Goal: Information Seeking & Learning: Find specific fact

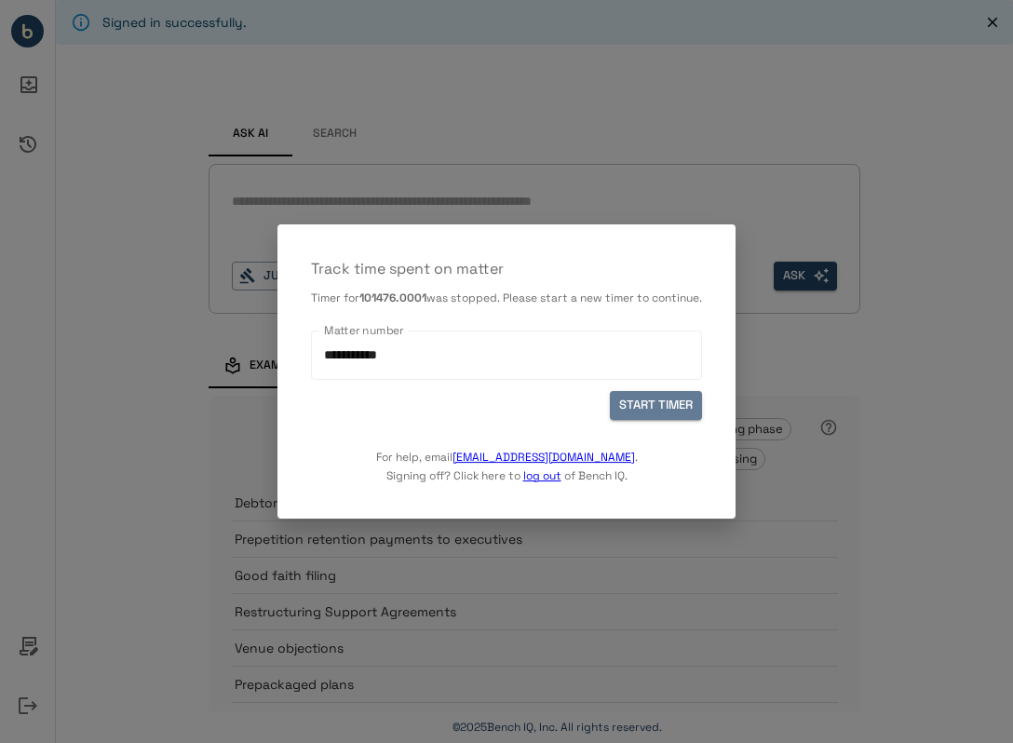
click at [668, 412] on button "START TIMER" at bounding box center [656, 405] width 92 height 29
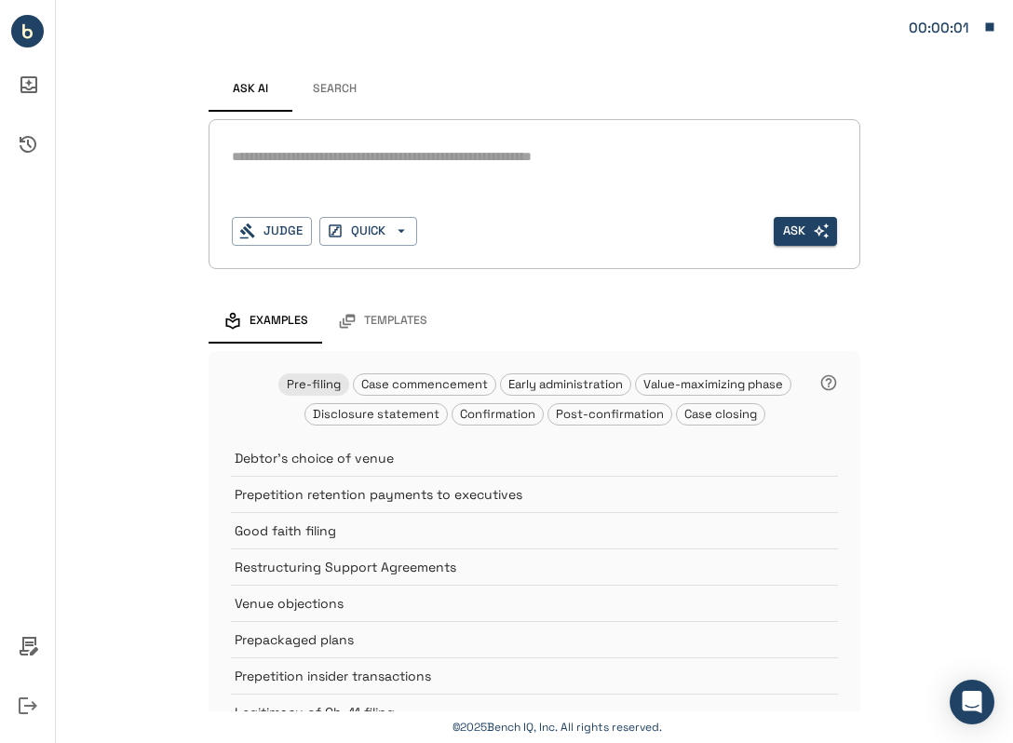
click at [366, 161] on textarea at bounding box center [534, 156] width 605 height 21
type textarea "**********"
click at [816, 239] on button "Ask" at bounding box center [805, 231] width 63 height 29
click at [346, 100] on button "Search" at bounding box center [334, 89] width 84 height 45
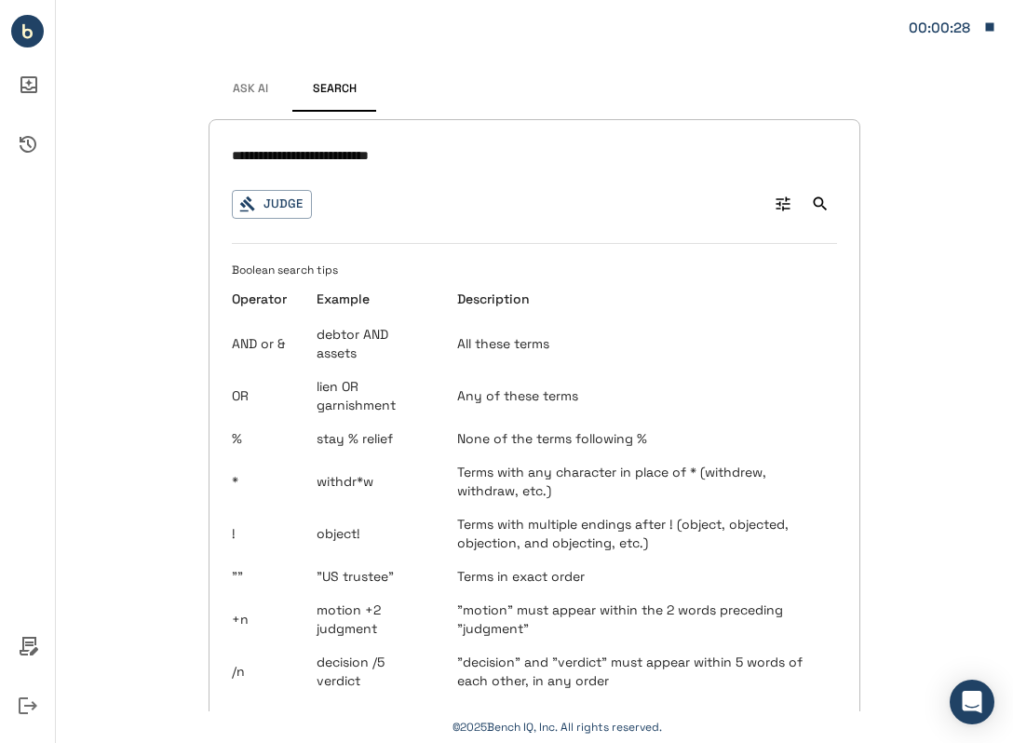
type input "**********"
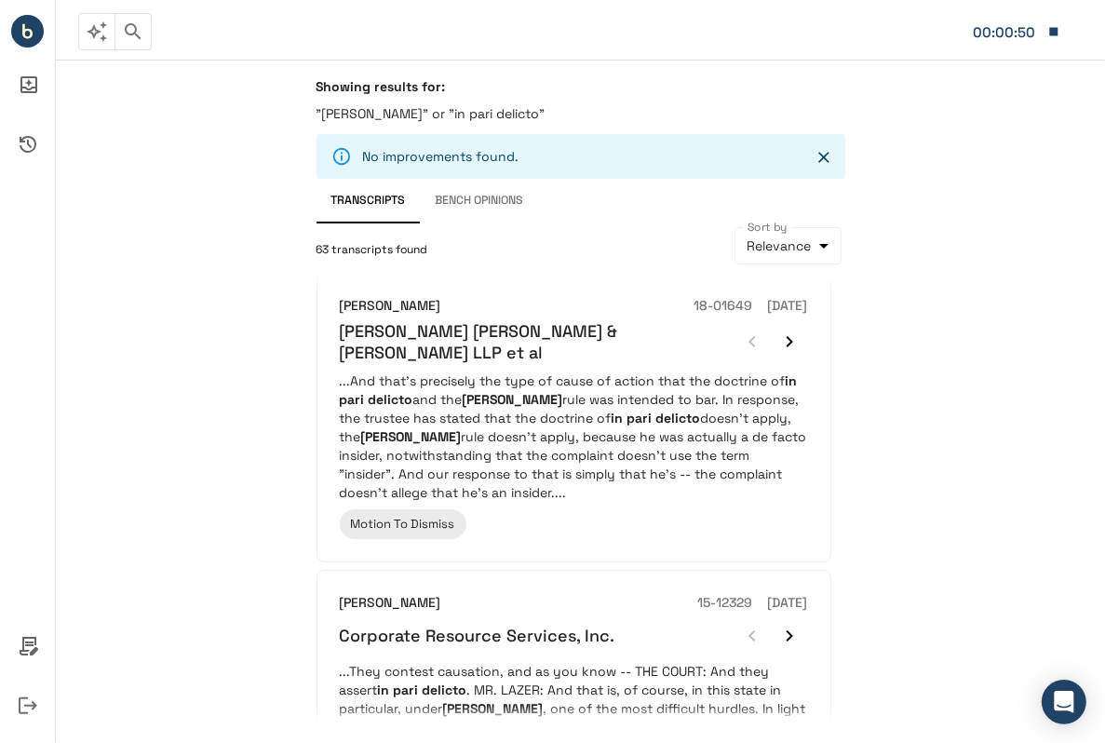
scroll to position [353, 0]
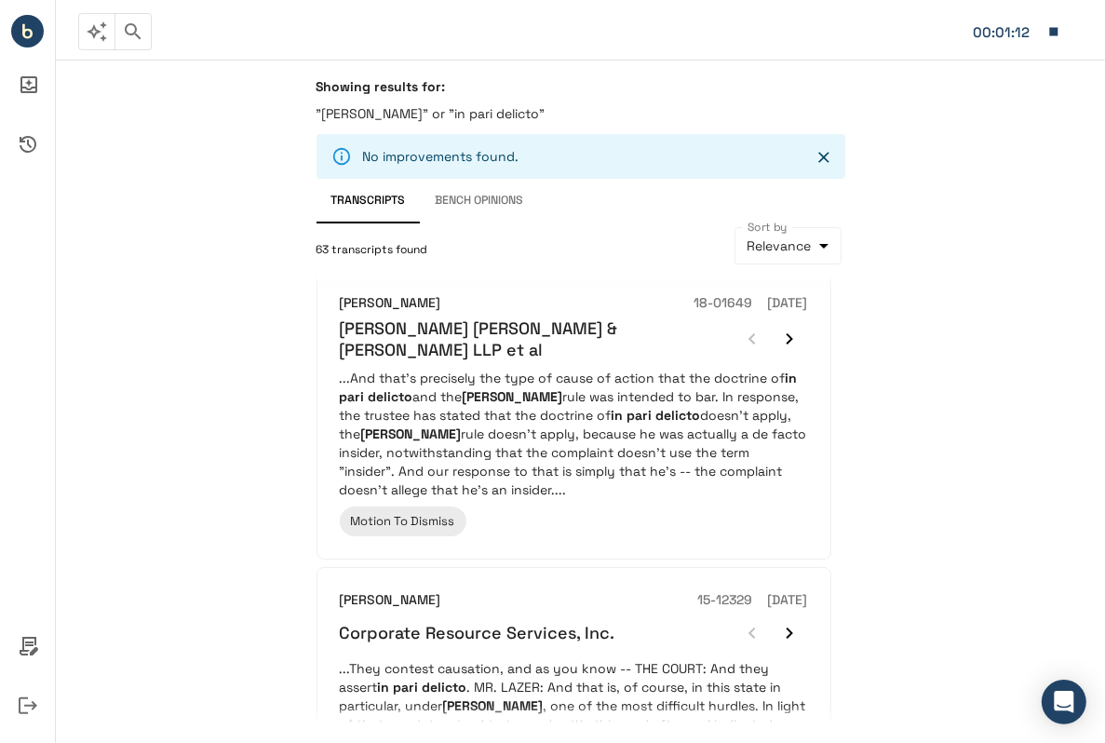
click at [612, 407] on em "in pari delicto" at bounding box center [656, 415] width 89 height 17
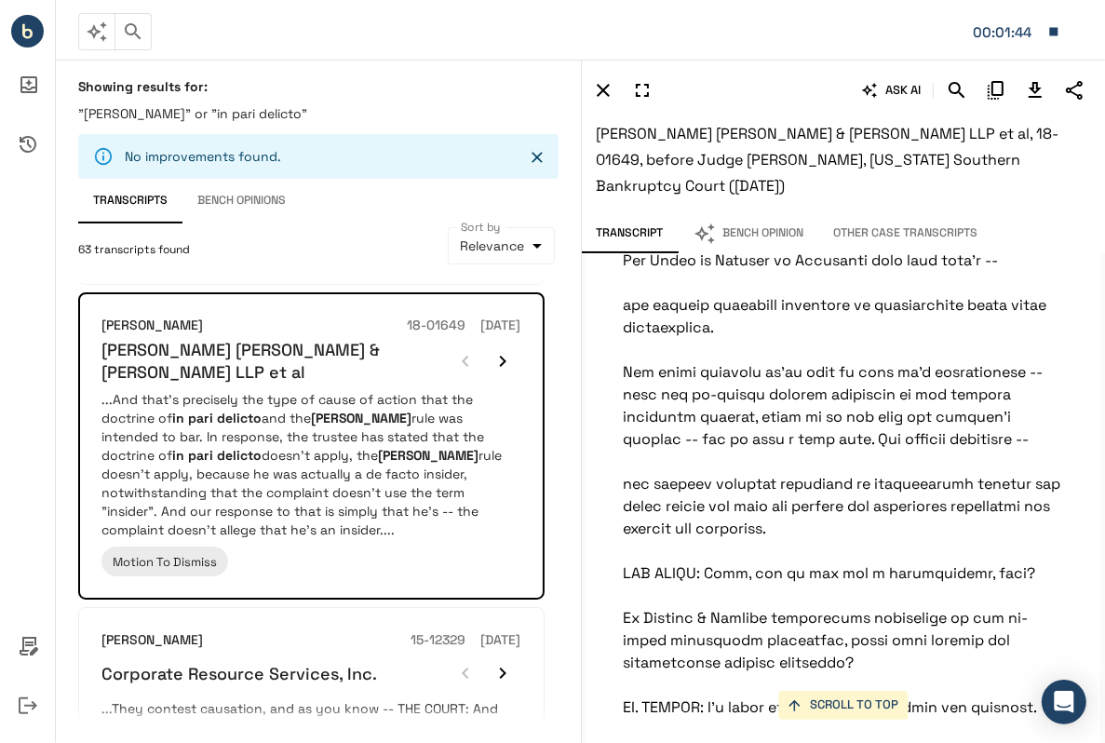
scroll to position [1638, 0]
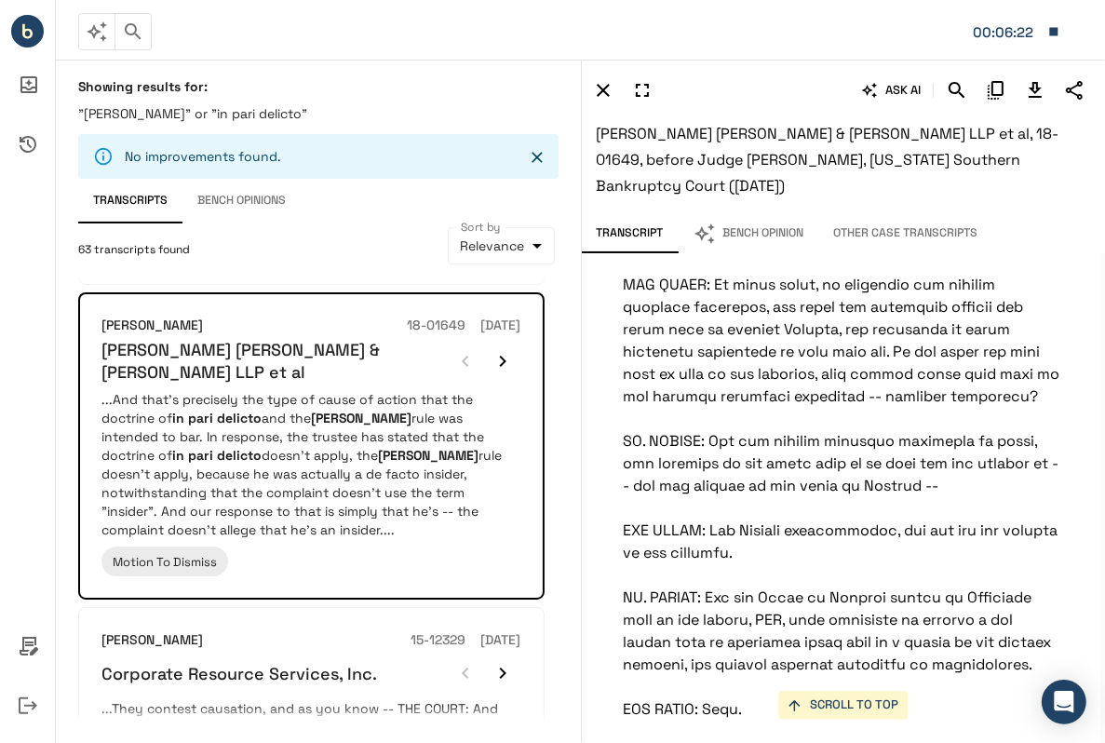
scroll to position [5077, 0]
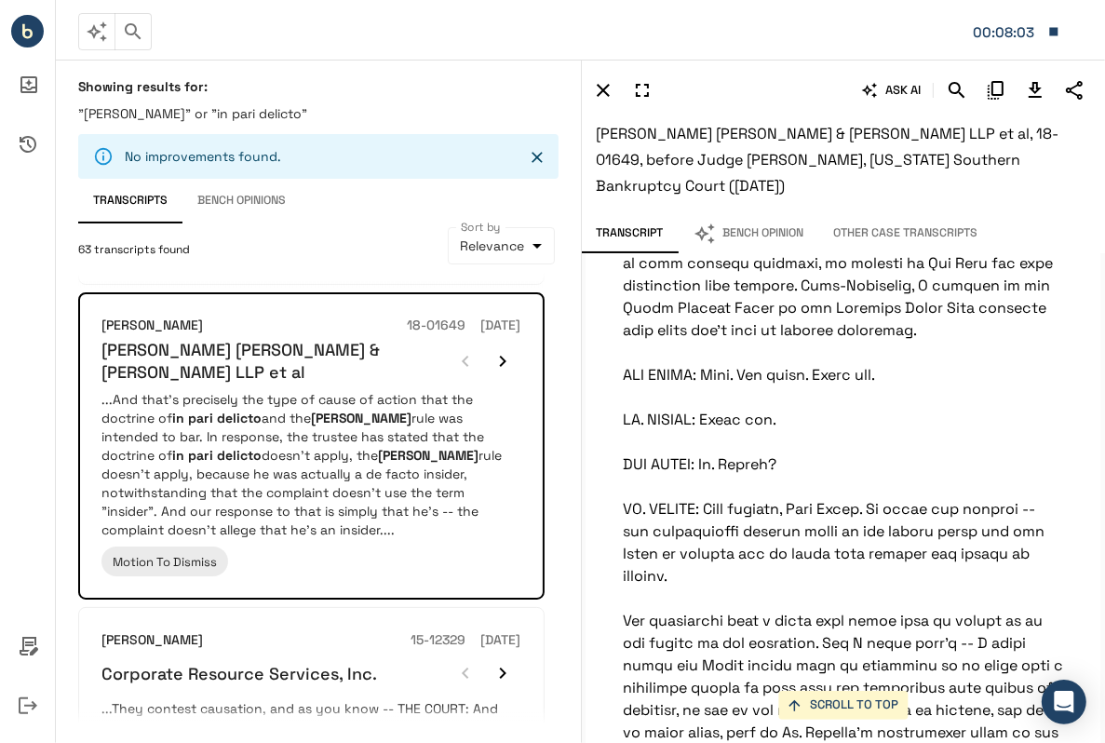
scroll to position [6371, 0]
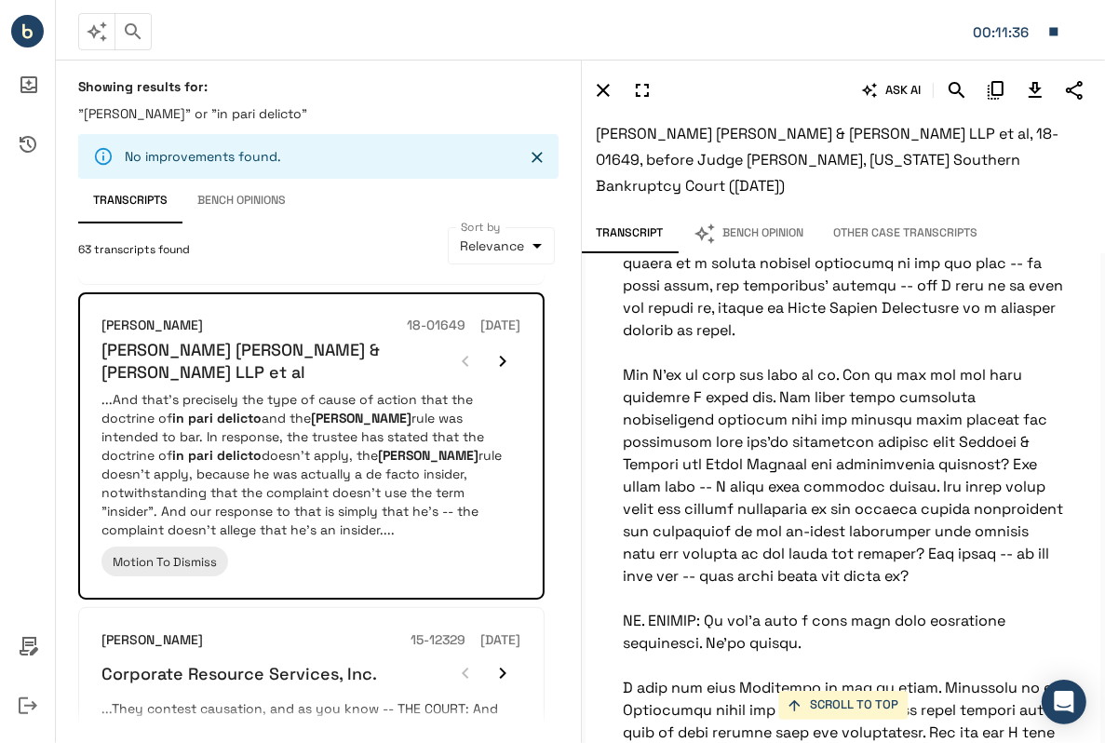
scroll to position [10239, 0]
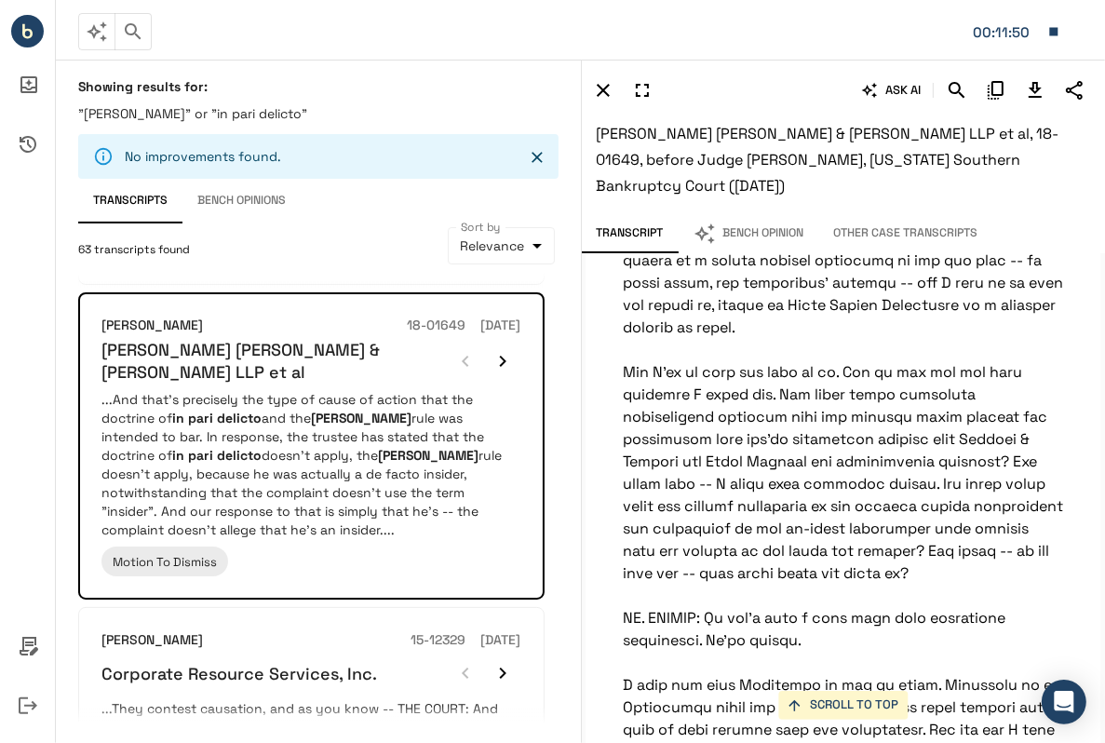
click at [1012, 90] on icon "Download Transcript" at bounding box center [1035, 90] width 22 height 22
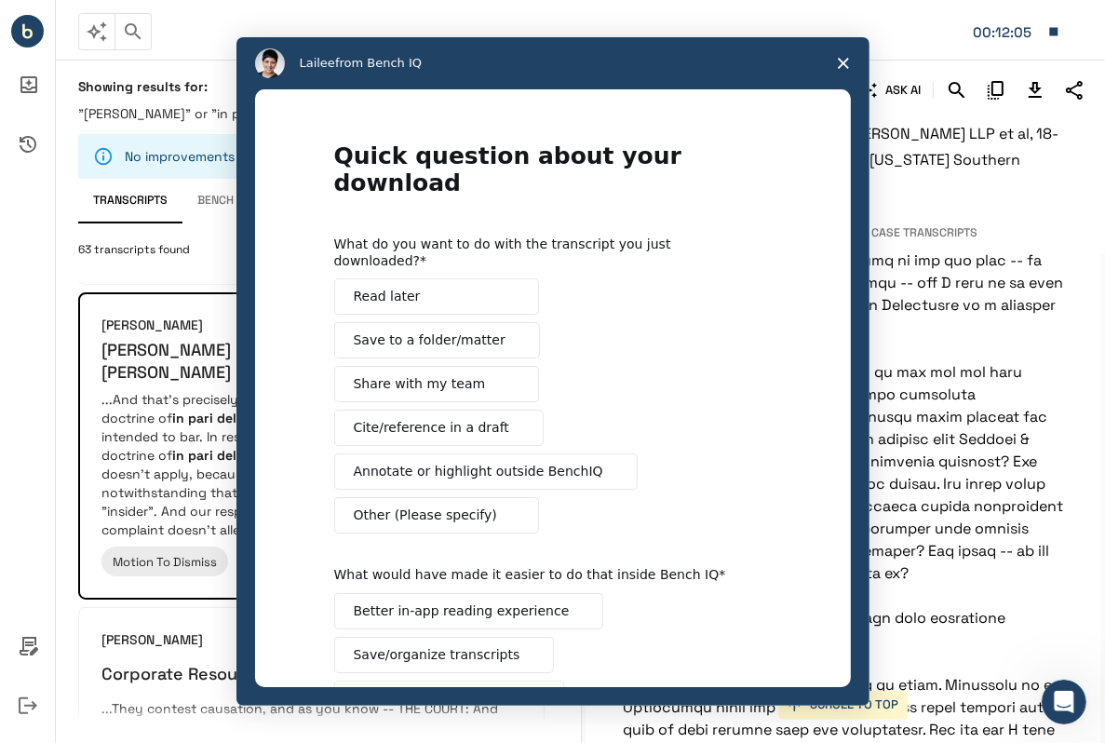
scroll to position [0, 0]
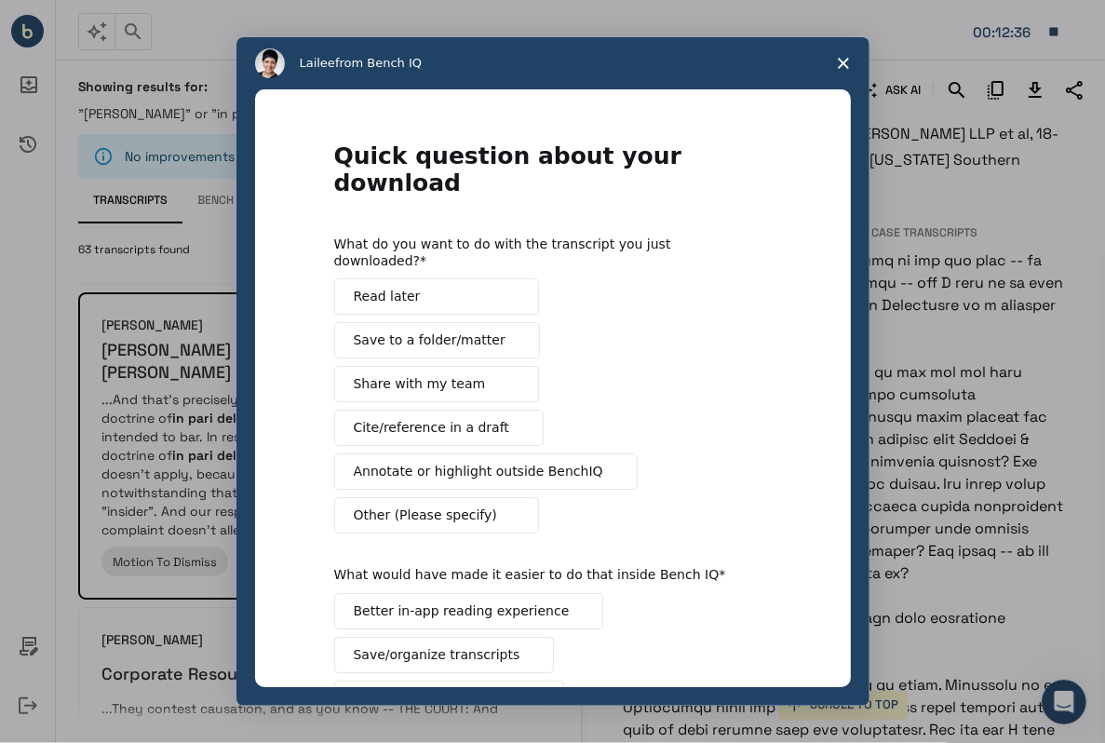
click at [847, 64] on icon "Close survey" at bounding box center [843, 63] width 11 height 11
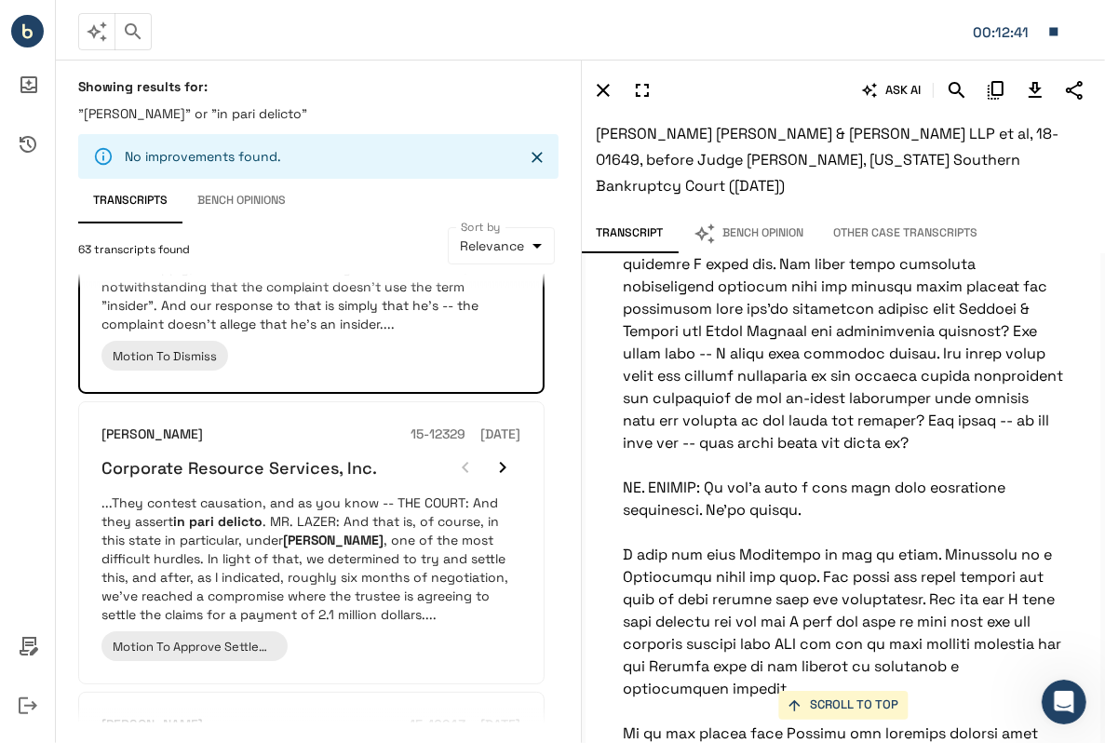
scroll to position [583, 0]
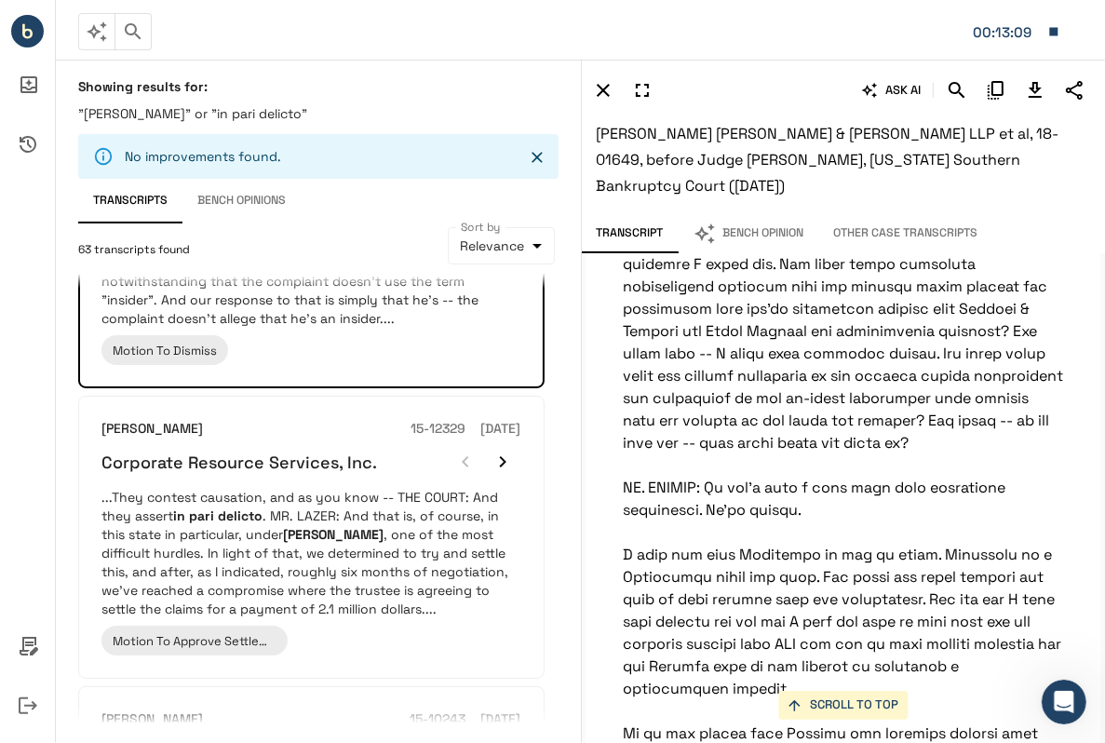
click at [263, 119] on p ""[PERSON_NAME]" or "in pari delicto"" at bounding box center [318, 113] width 480 height 19
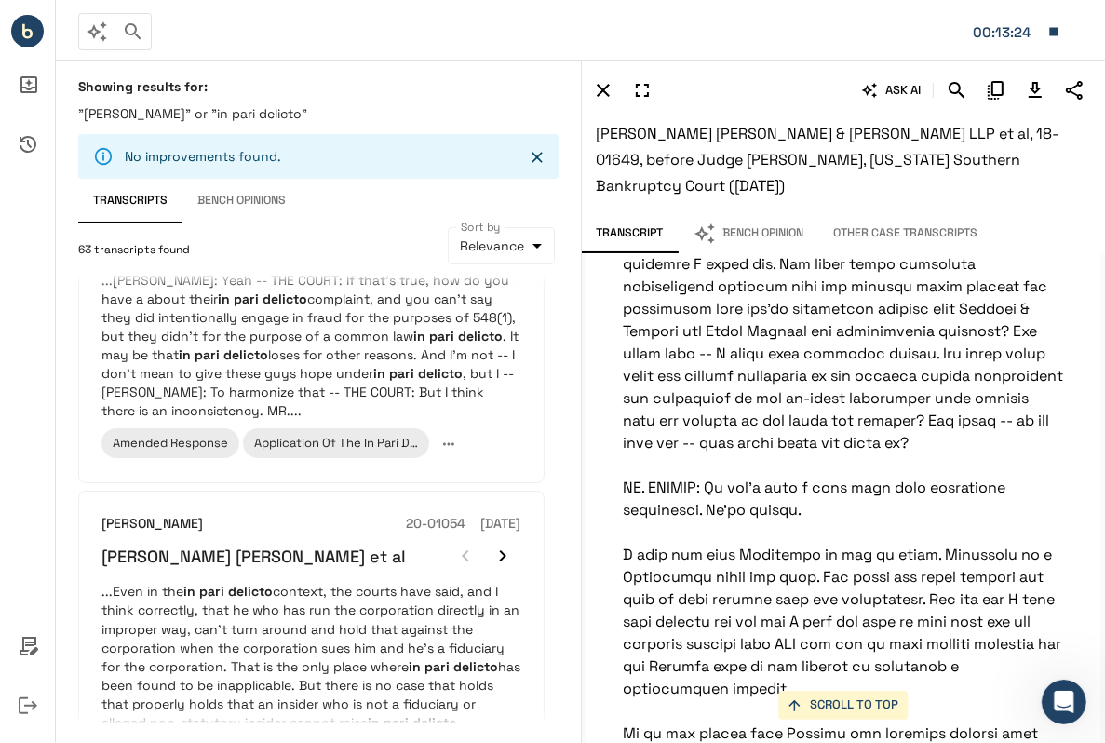
scroll to position [1678, 0]
click at [449, 581] on p "...Even in the in pari delicto context, the courts have said, and I think corre…" at bounding box center [311, 655] width 420 height 149
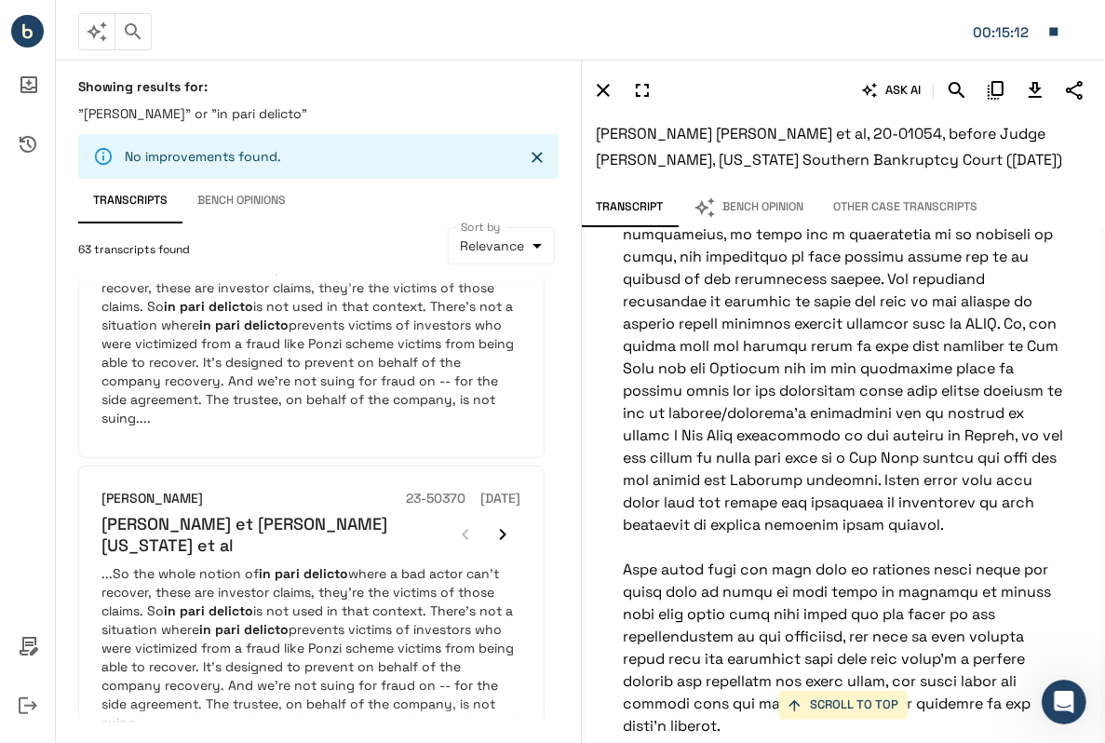
scroll to position [2666, 0]
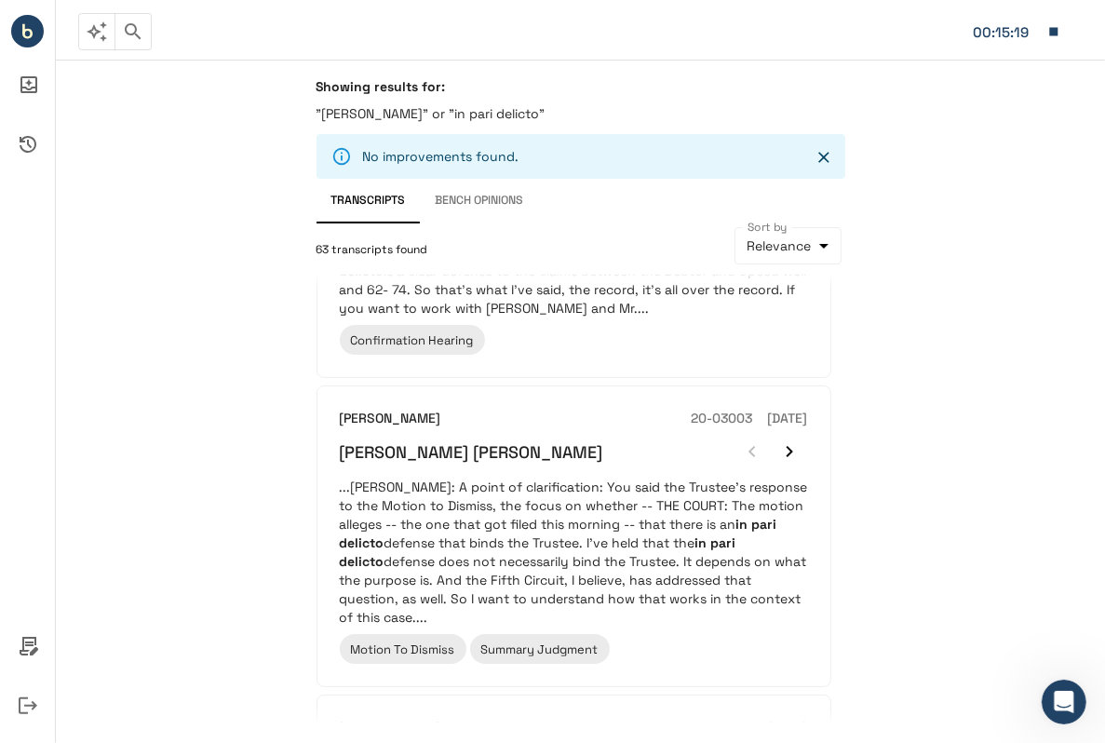
scroll to position [205, 0]
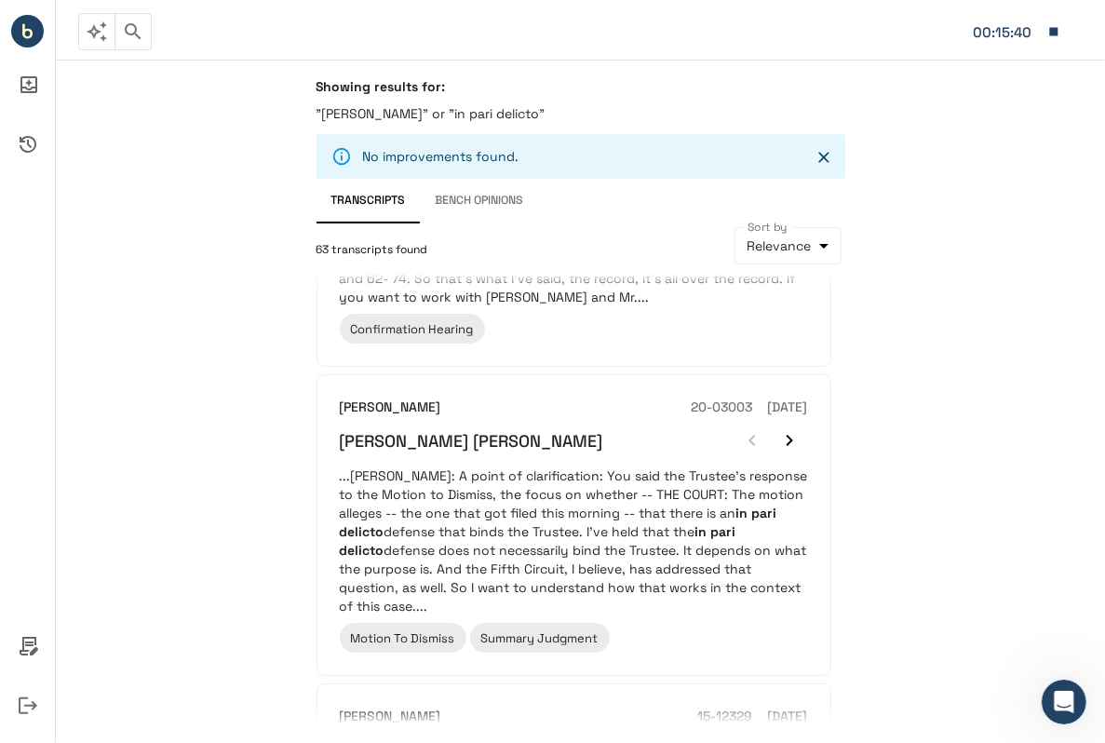
click at [648, 429] on div "[PERSON_NAME] [PERSON_NAME]" at bounding box center [574, 440] width 468 height 37
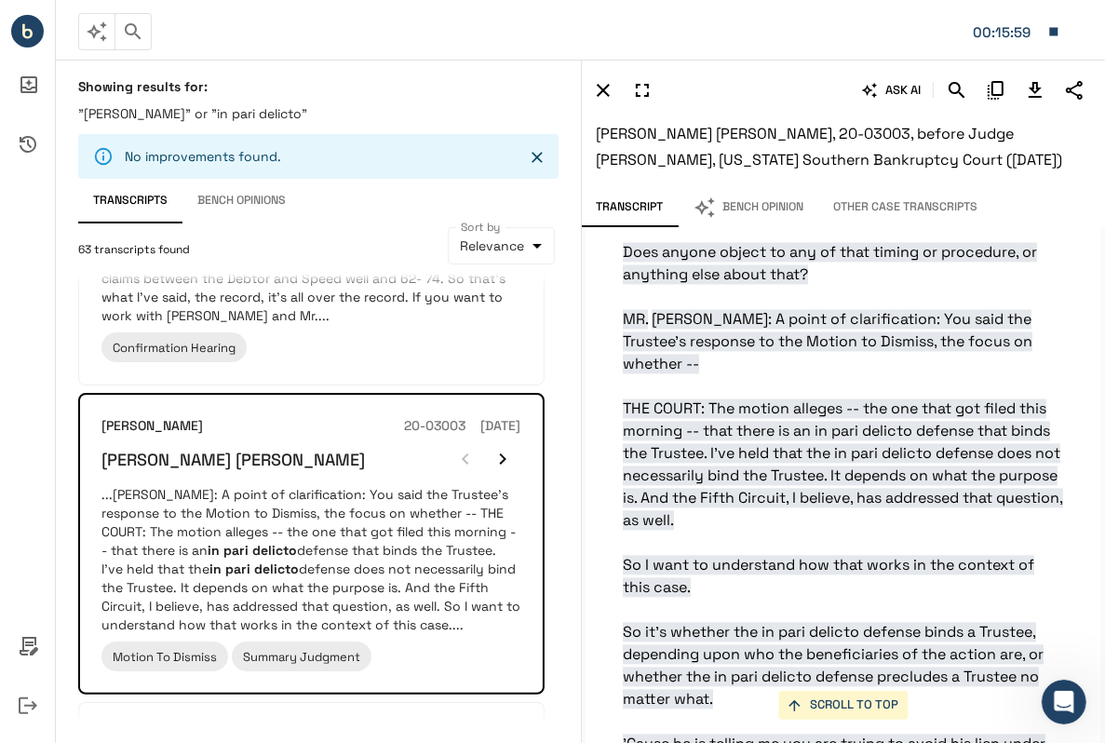
scroll to position [3077, 0]
